Goal: Transaction & Acquisition: Purchase product/service

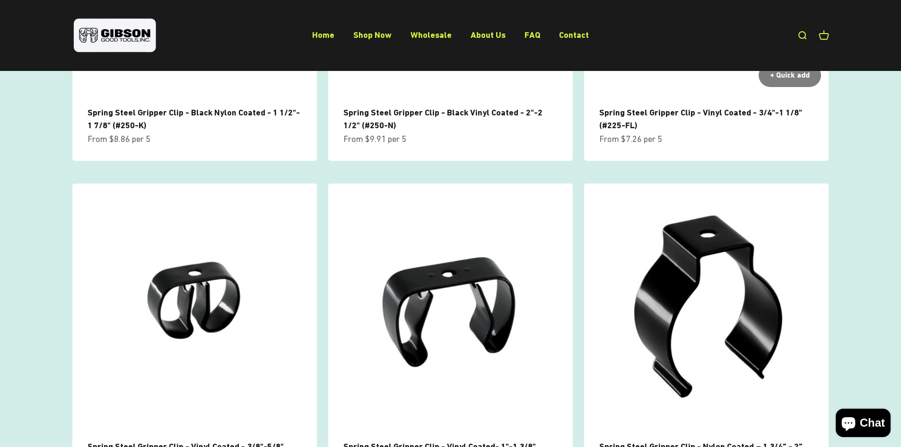
scroll to position [804, 0]
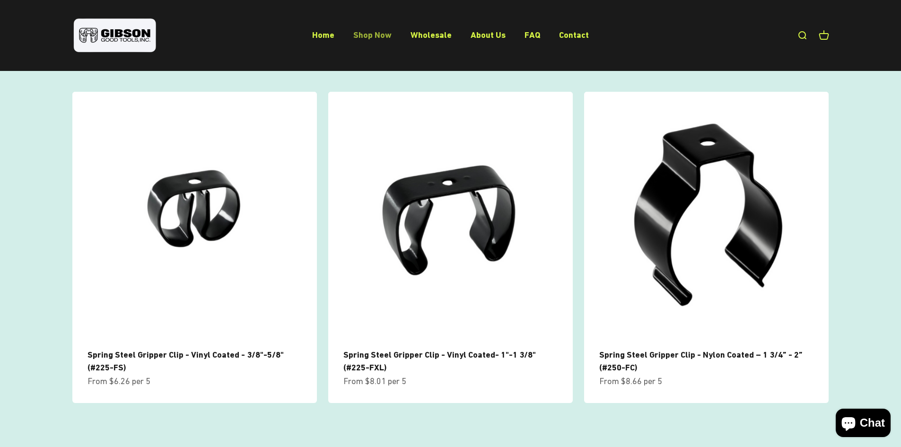
click at [374, 36] on link "Shop Now" at bounding box center [372, 35] width 38 height 10
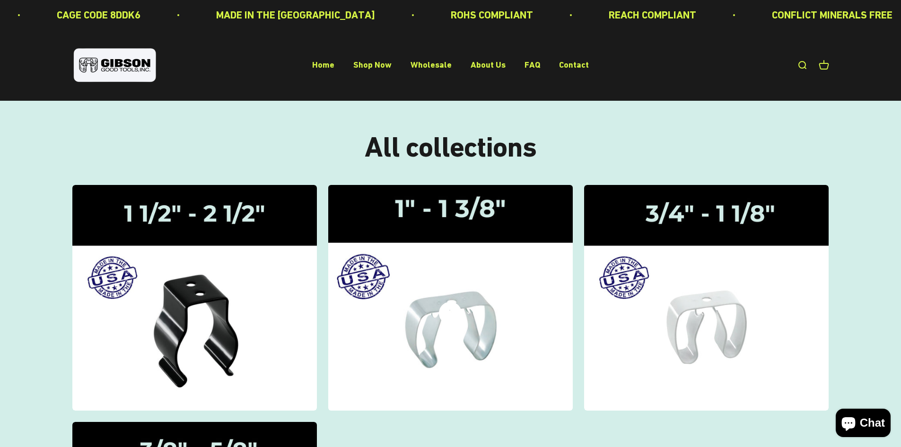
click at [492, 261] on img at bounding box center [450, 297] width 259 height 239
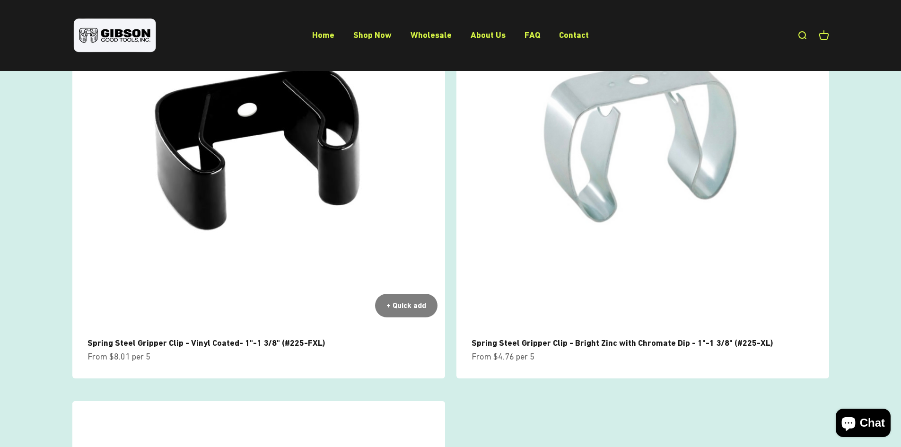
scroll to position [47, 0]
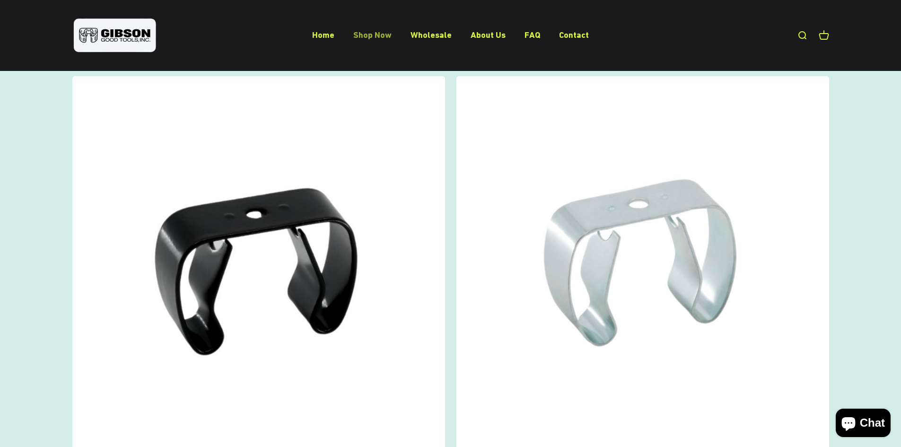
click at [372, 33] on link "Shop Now" at bounding box center [372, 35] width 38 height 10
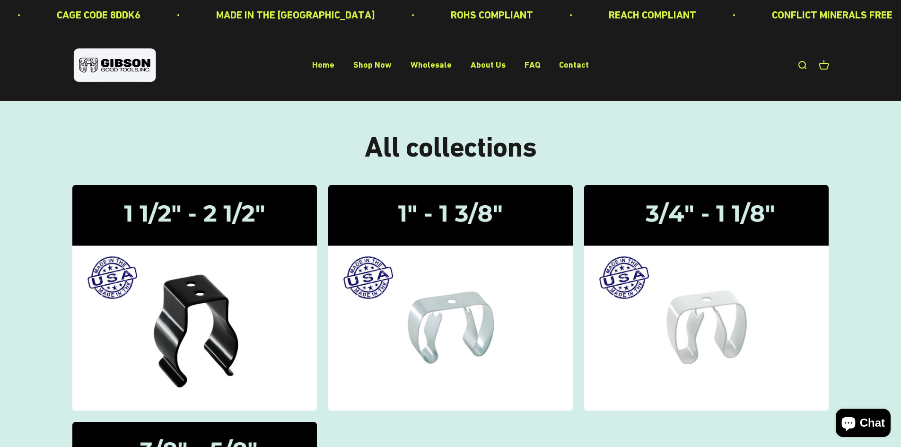
scroll to position [47, 0]
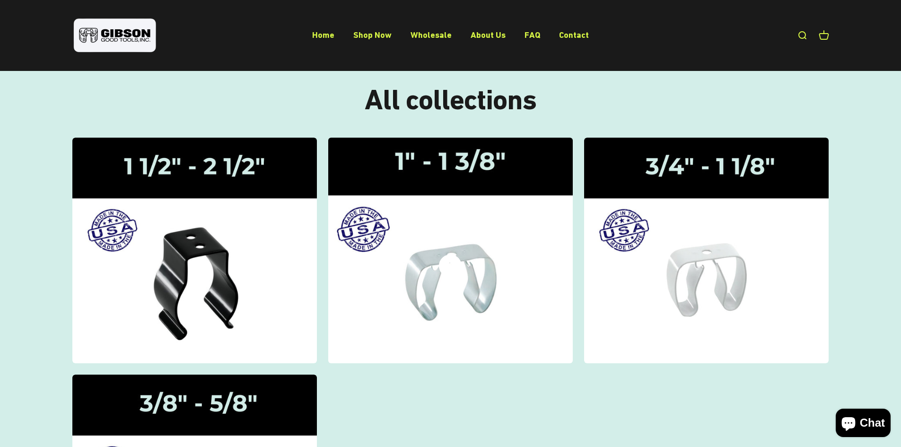
click at [441, 206] on img at bounding box center [450, 250] width 259 height 239
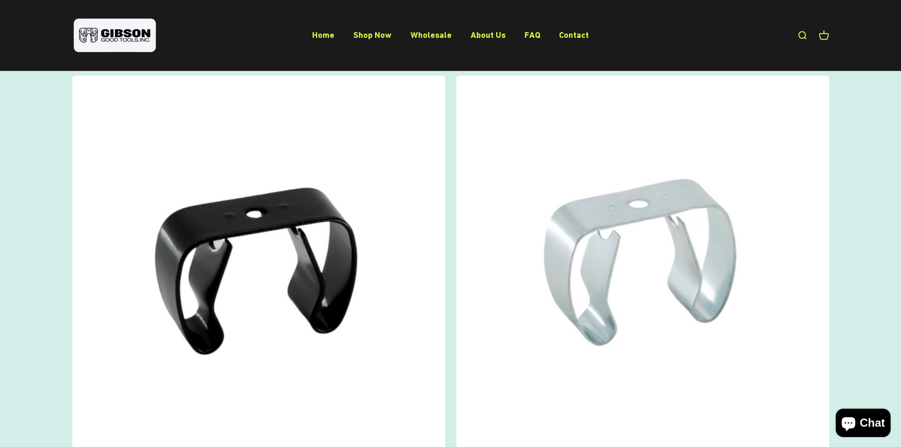
scroll to position [47, 0]
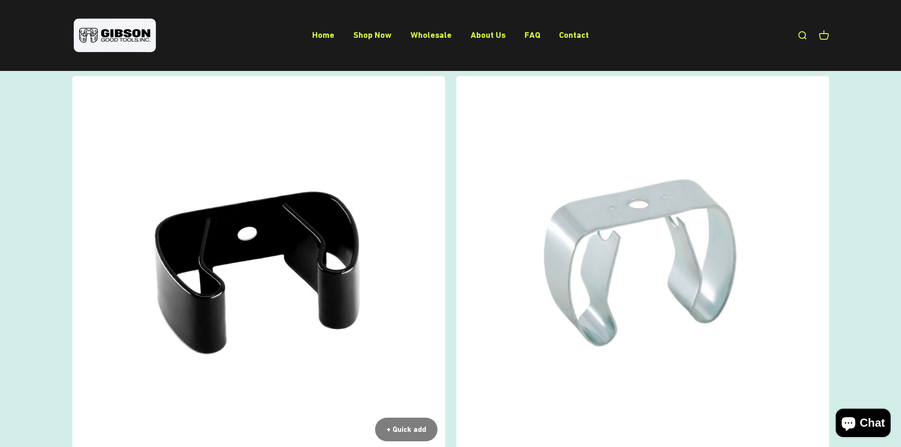
click at [323, 315] on img at bounding box center [258, 262] width 373 height 373
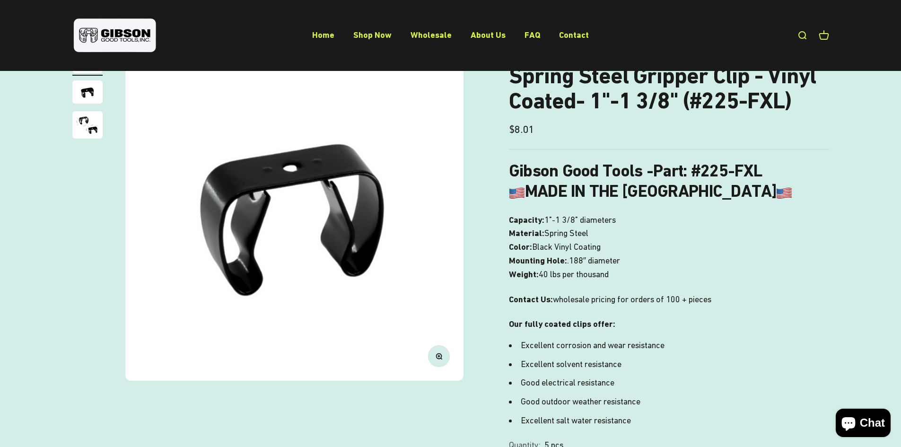
scroll to position [47, 0]
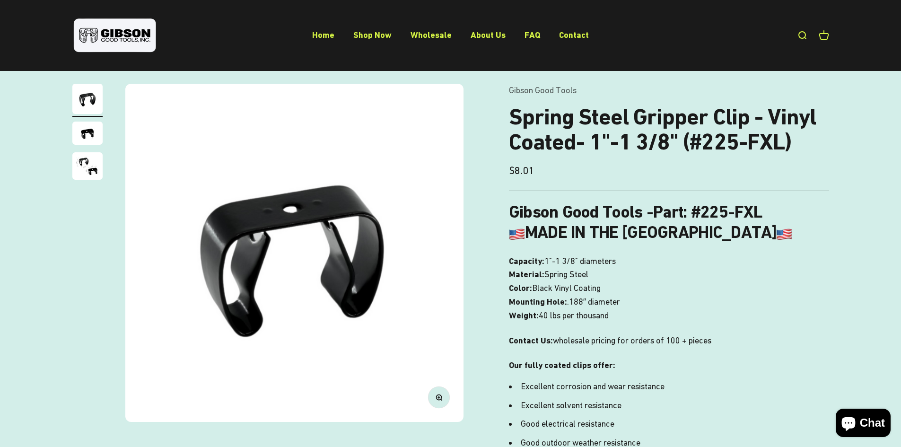
click at [90, 136] on img "Go to item 2" at bounding box center [87, 133] width 30 height 23
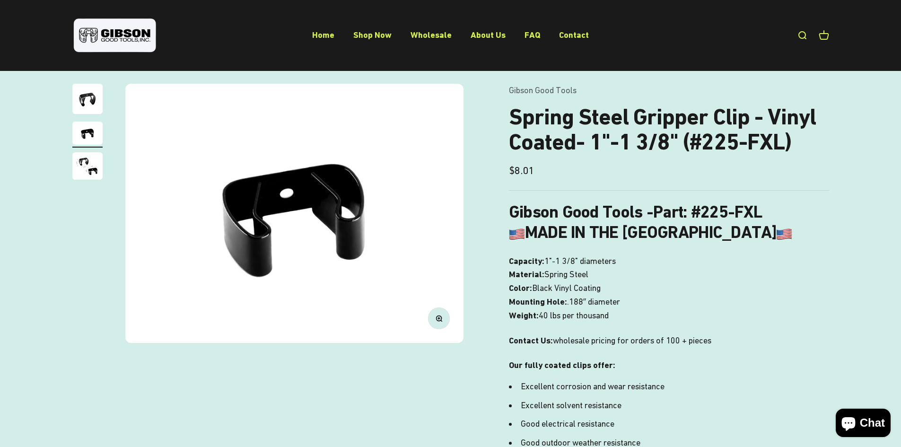
click at [84, 170] on img "Go to item 3" at bounding box center [87, 165] width 30 height 27
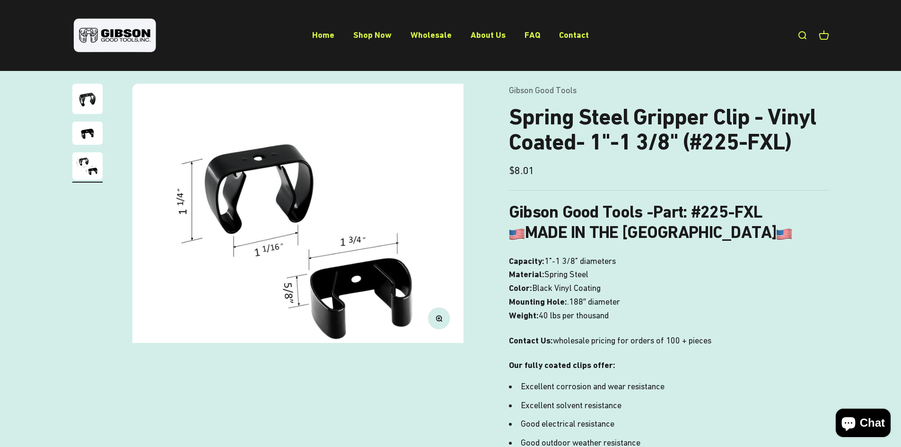
scroll to position [0, 699]
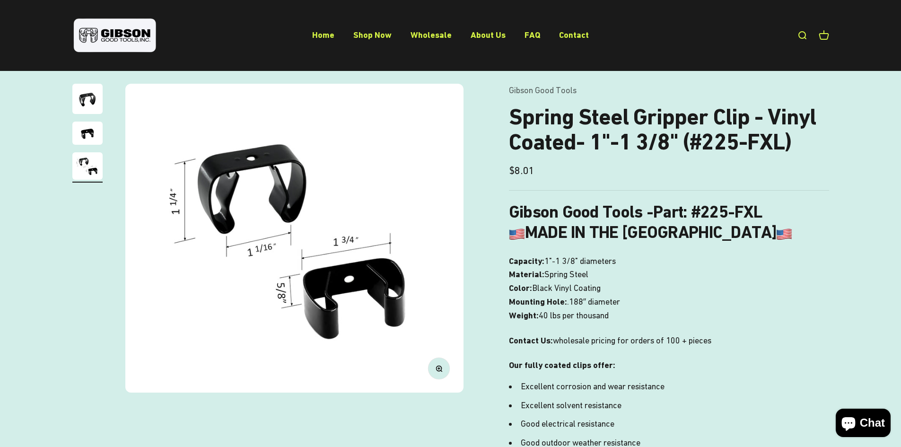
click at [88, 135] on img "Go to item 2" at bounding box center [87, 133] width 30 height 23
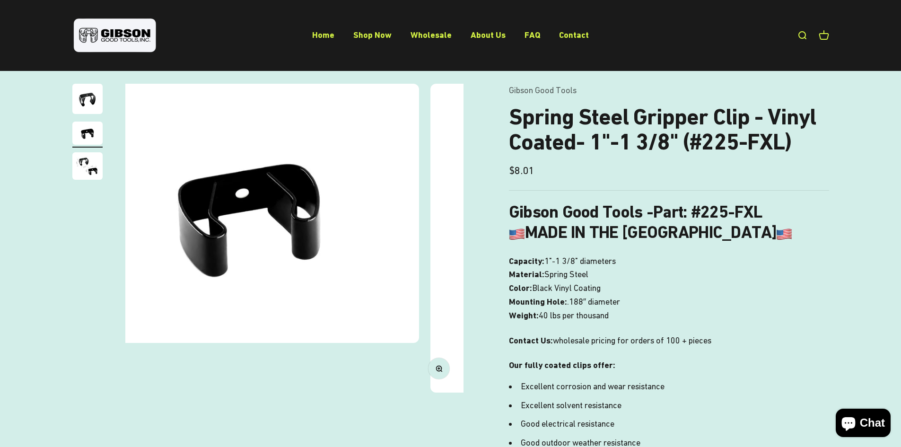
scroll to position [0, 350]
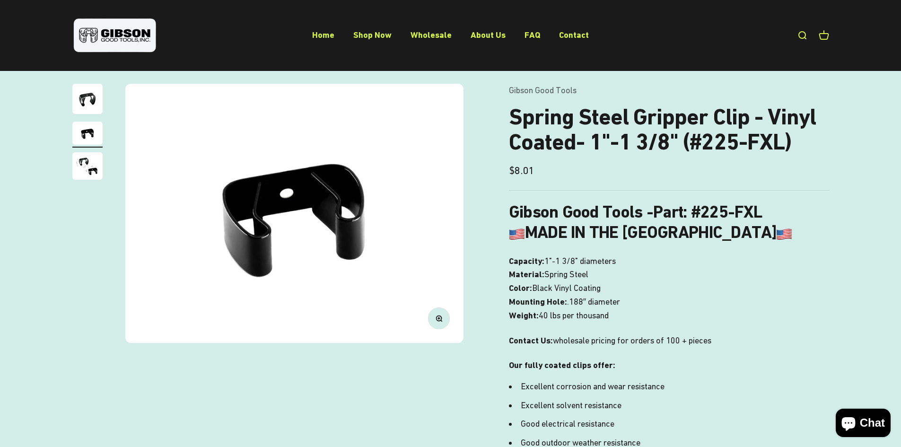
click at [89, 101] on img "Go to item 1" at bounding box center [87, 99] width 30 height 30
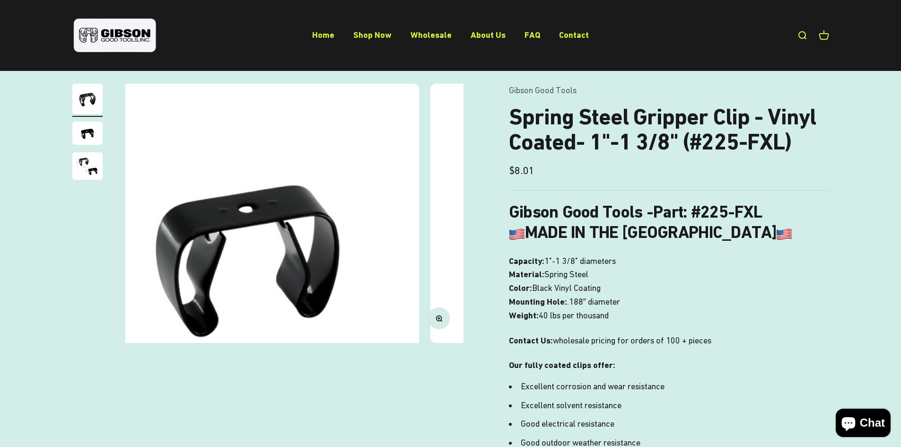
scroll to position [0, 0]
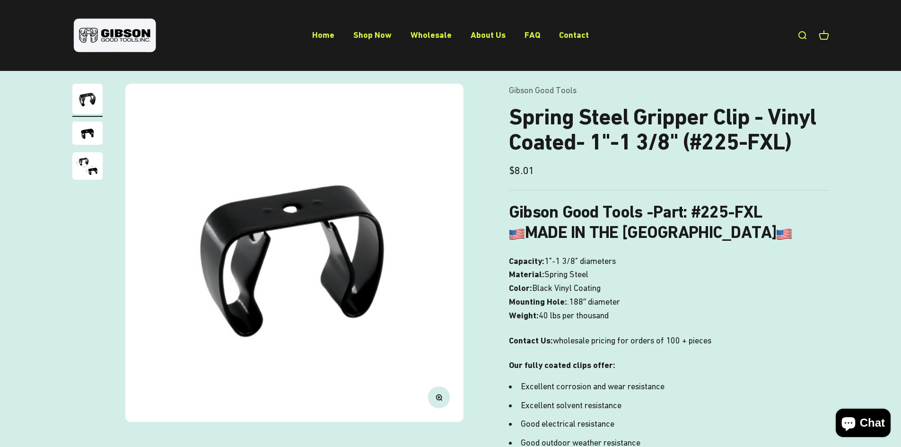
click at [311, 258] on img at bounding box center [294, 253] width 338 height 338
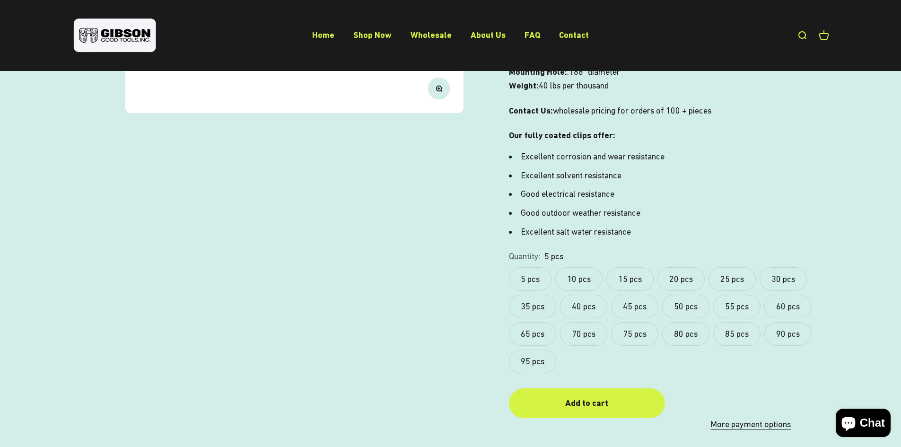
scroll to position [284, 0]
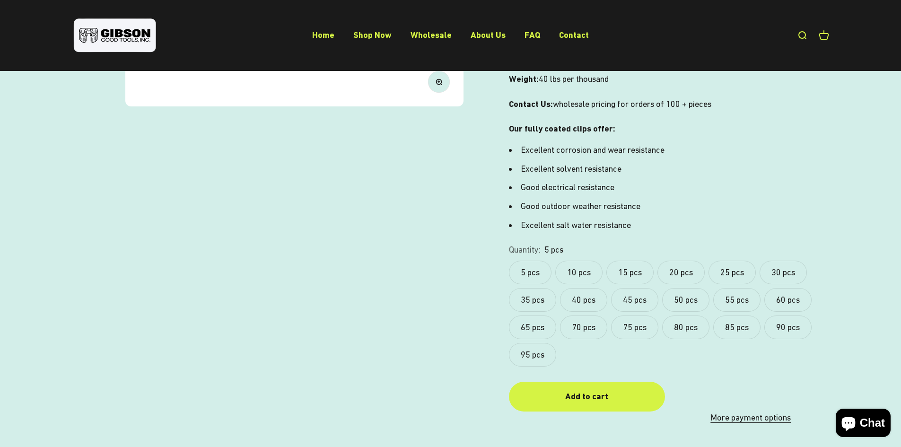
click at [527, 272] on label "5 pcs" at bounding box center [530, 273] width 43 height 24
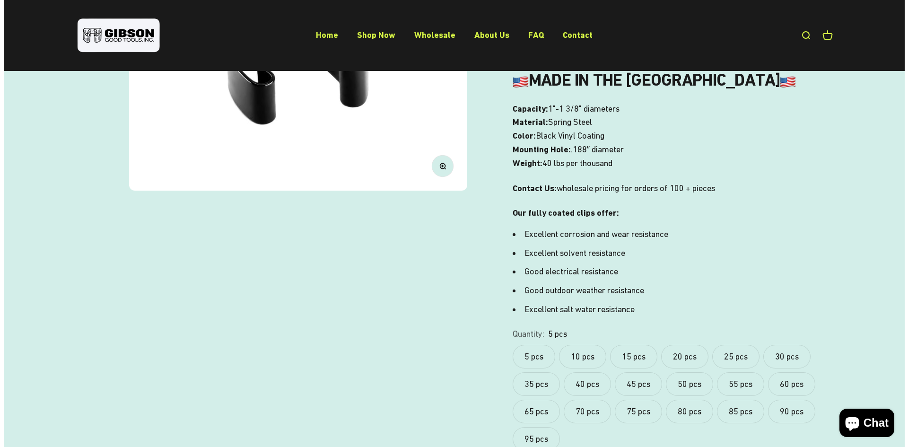
scroll to position [331, 0]
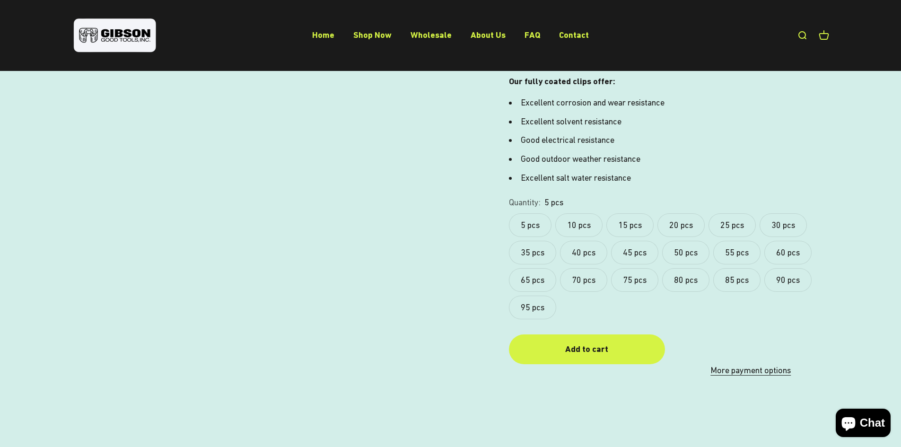
click at [527, 215] on label "5 pcs" at bounding box center [530, 225] width 43 height 24
click at [565, 354] on div "Add to cart" at bounding box center [587, 350] width 118 height 14
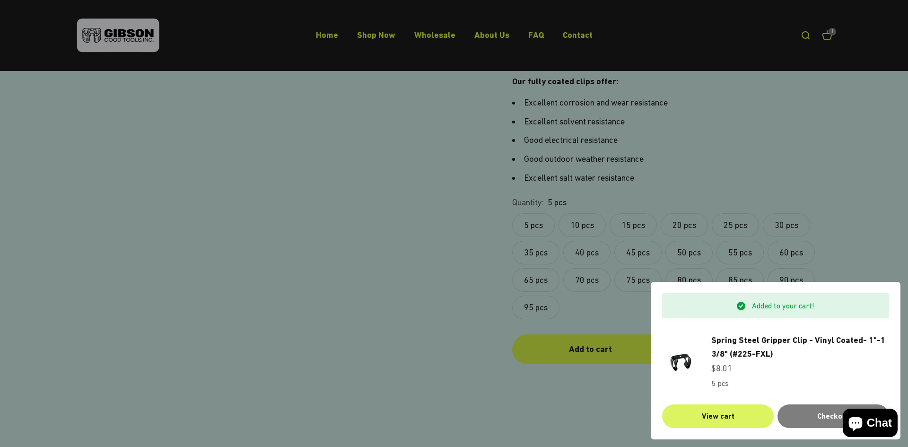
click at [738, 417] on link "View cart" at bounding box center [718, 417] width 112 height 24
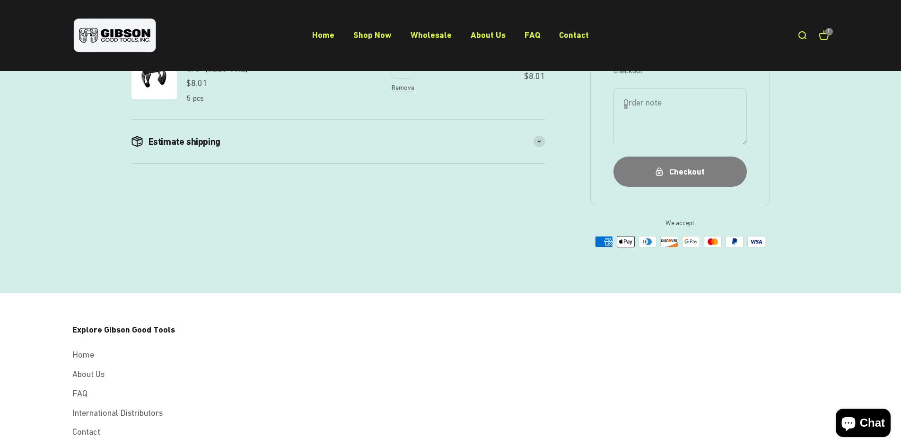
scroll to position [189, 0]
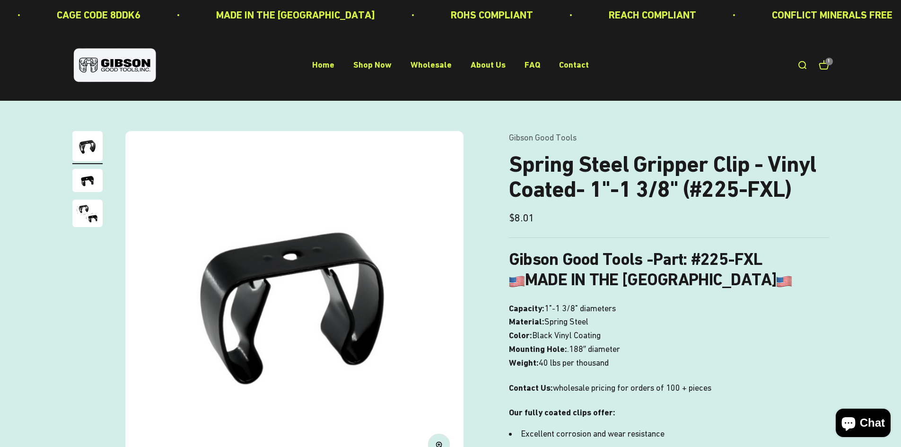
scroll to position [331, 0]
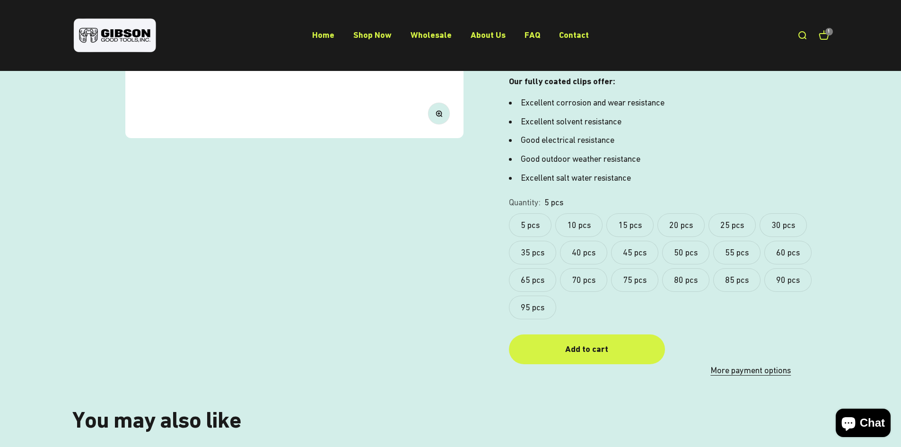
click at [582, 221] on label "10 pcs" at bounding box center [578, 225] width 47 height 24
click at [576, 354] on div "Add to cart" at bounding box center [587, 350] width 118 height 14
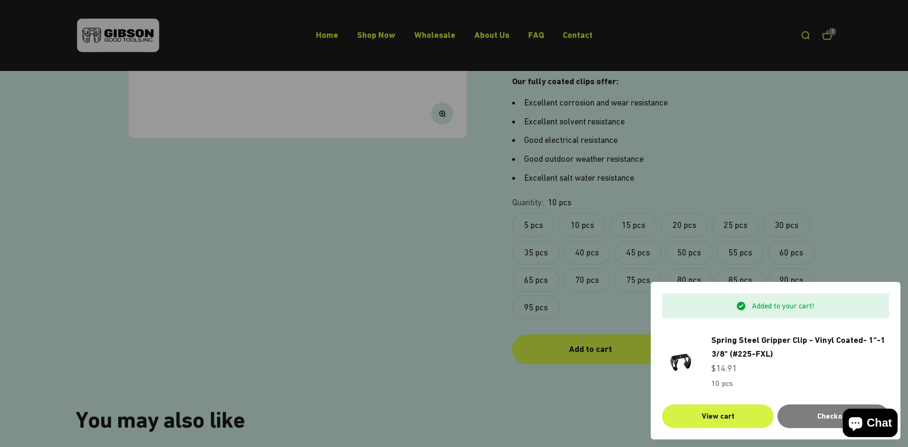
click at [819, 185] on div at bounding box center [454, 223] width 908 height 447
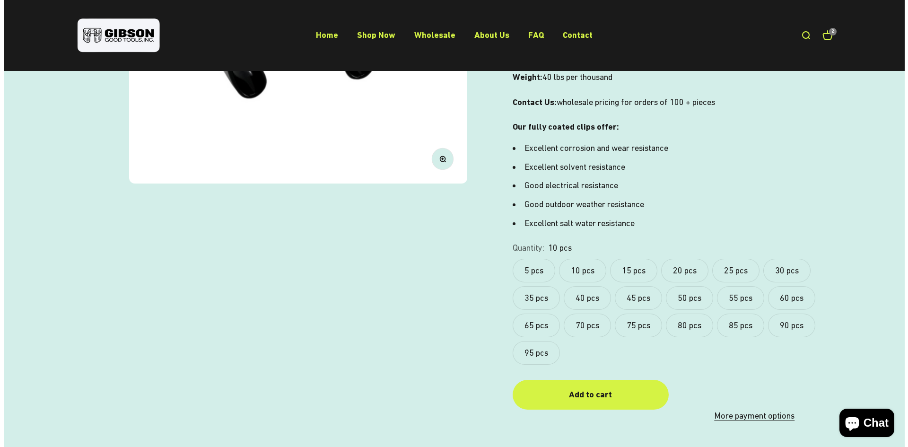
scroll to position [142, 0]
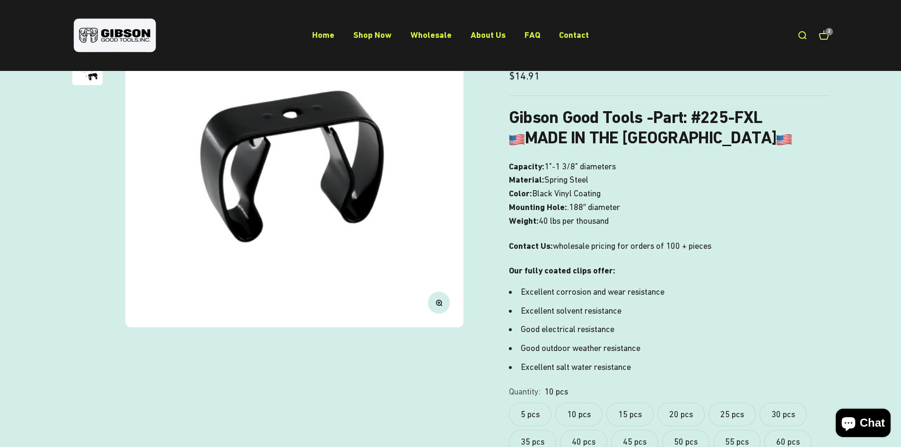
click at [812, 33] on div "Open search Open cart 2" at bounding box center [813, 35] width 32 height 10
click at [821, 31] on link "Open cart 2" at bounding box center [824, 35] width 10 height 10
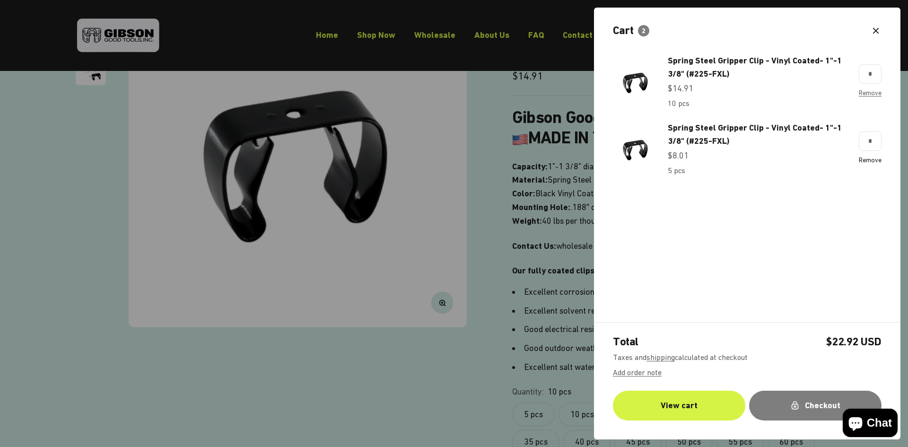
click at [877, 161] on link "Remove" at bounding box center [870, 160] width 23 height 8
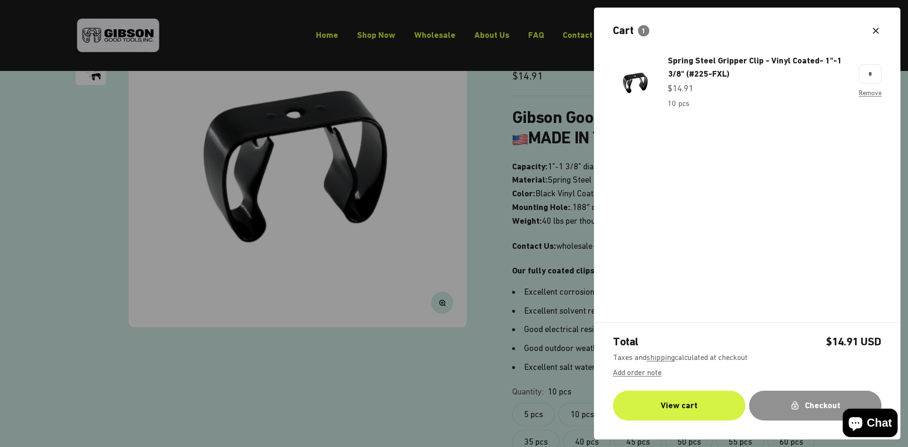
click at [774, 398] on button "Checkout" at bounding box center [815, 406] width 132 height 30
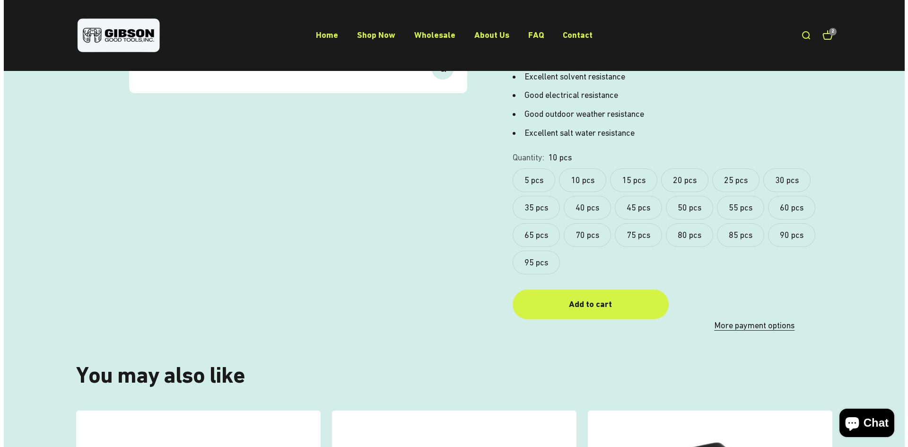
scroll to position [473, 0]
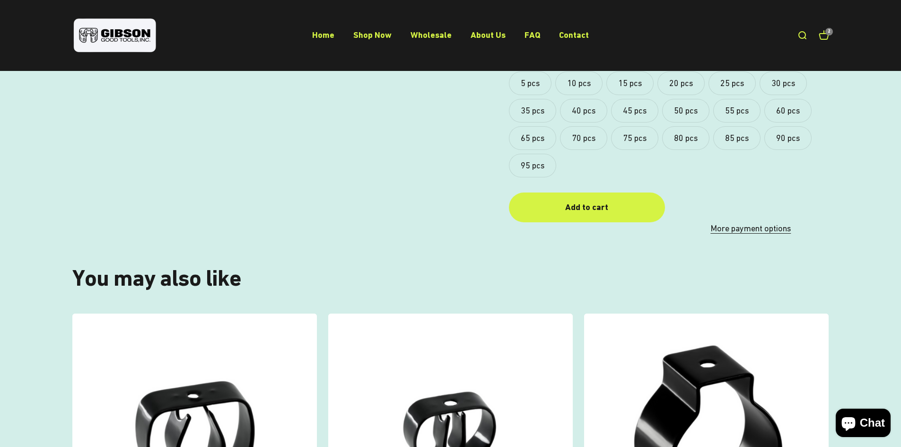
click at [827, 34] on cart-count "2" at bounding box center [830, 32] width 8 height 8
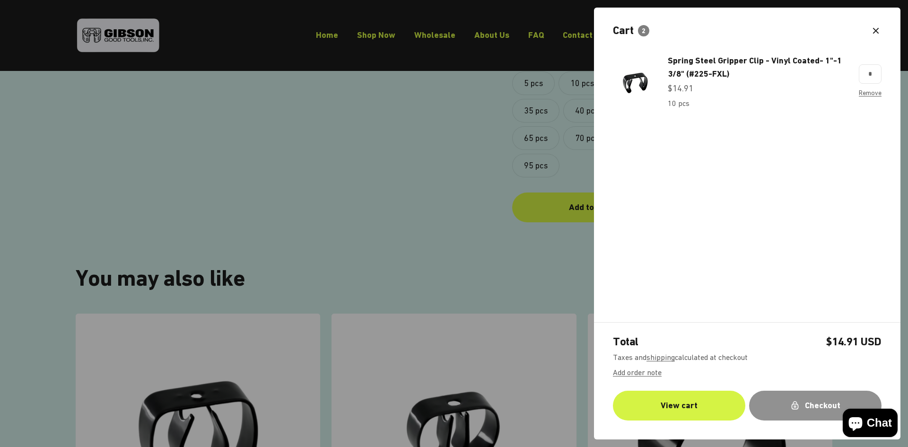
click at [789, 407] on div "Checkout" at bounding box center [815, 406] width 95 height 14
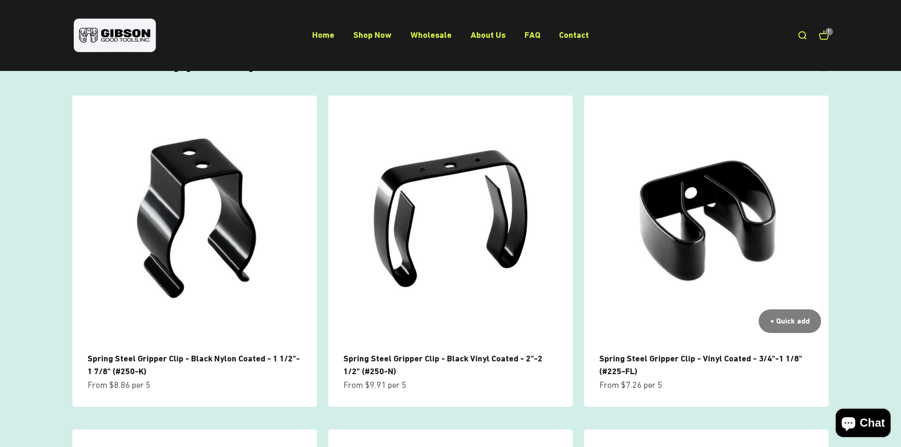
scroll to position [615, 0]
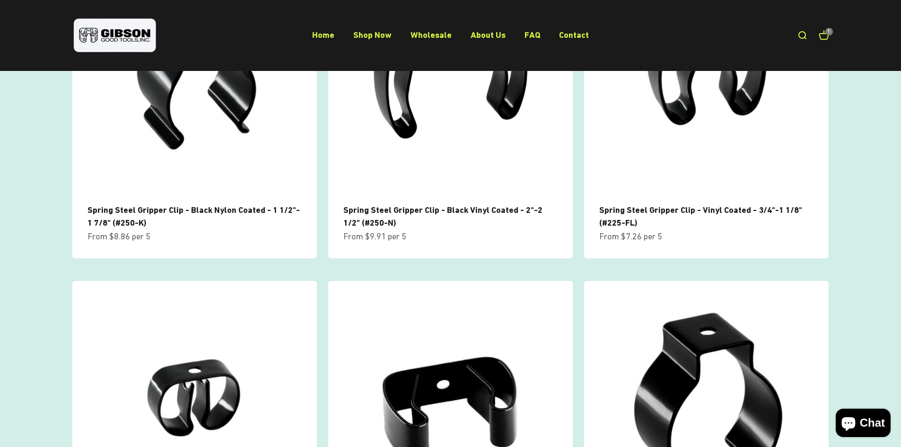
click at [487, 379] on img at bounding box center [450, 403] width 245 height 245
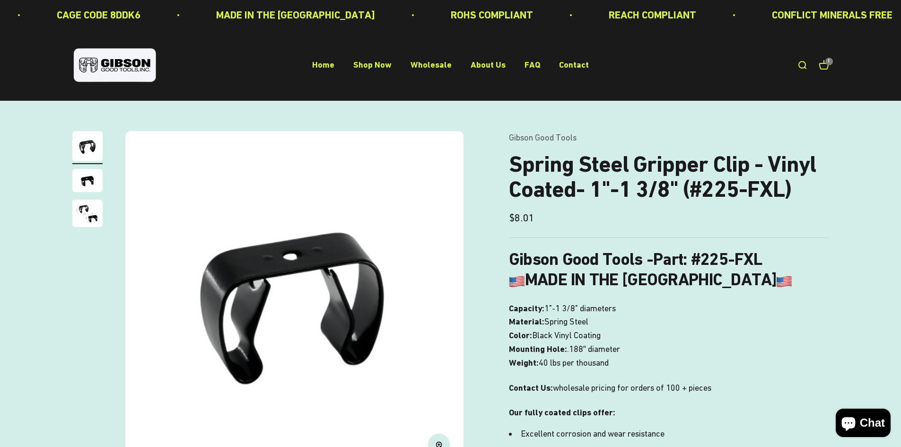
scroll to position [284, 0]
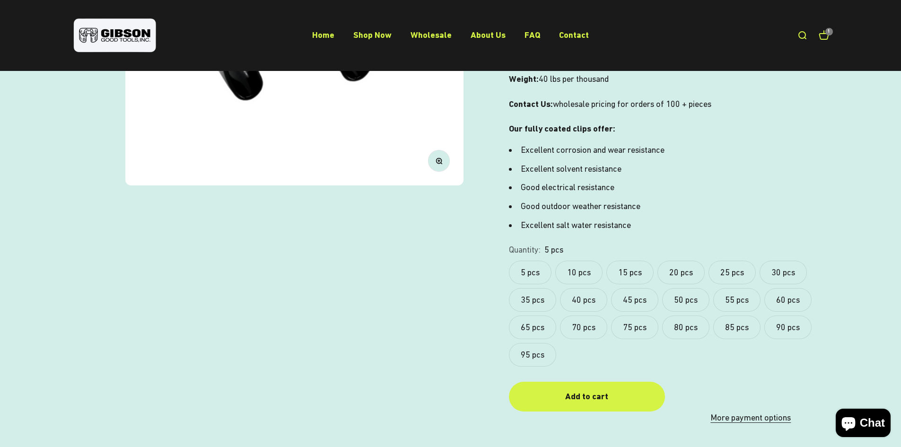
click at [583, 276] on label "10 pcs" at bounding box center [578, 273] width 47 height 24
